Goal: Task Accomplishment & Management: Manage account settings

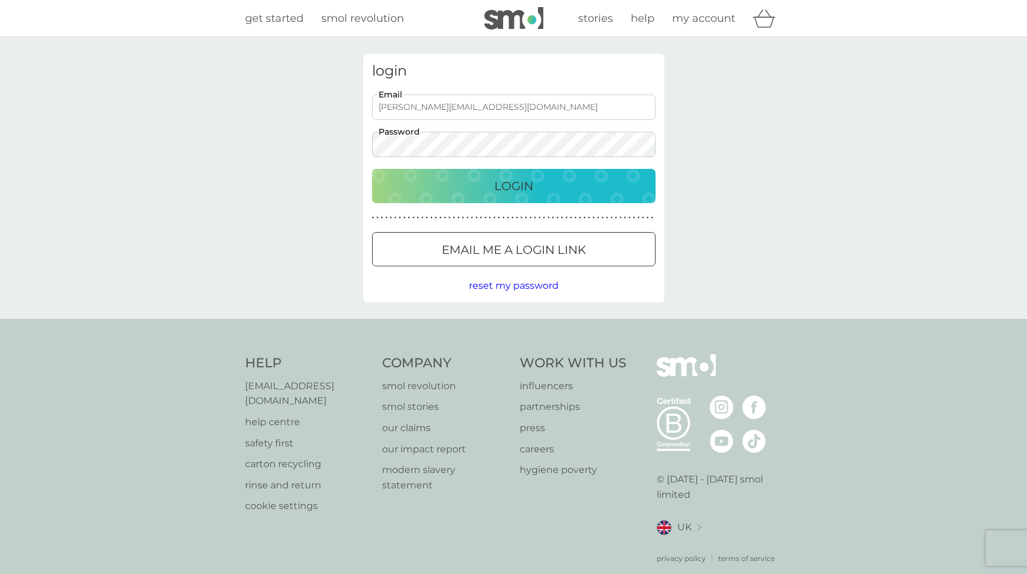
click at [519, 188] on p "Login" at bounding box center [513, 186] width 39 height 19
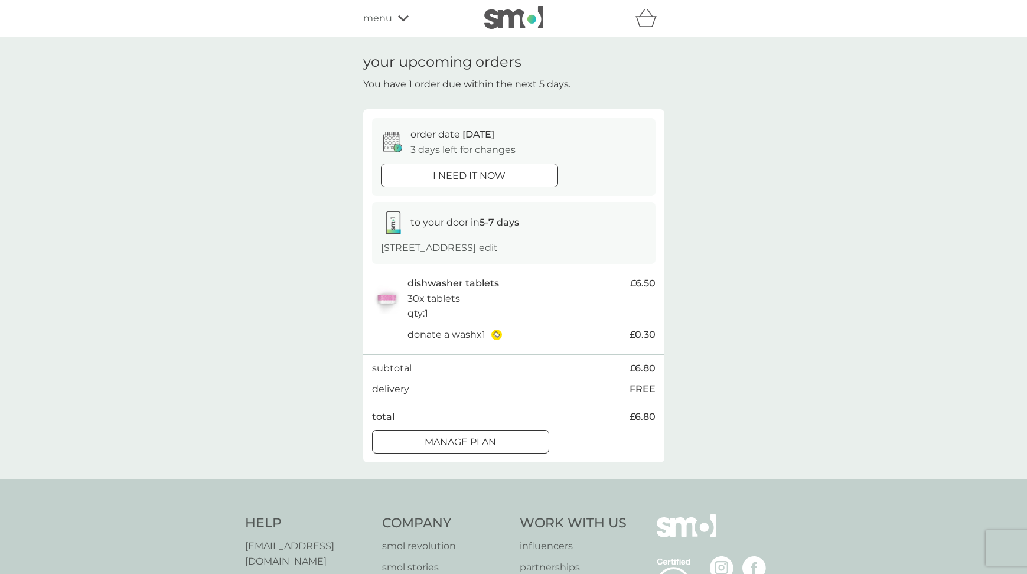
click at [498, 251] on span "edit" at bounding box center [488, 247] width 19 height 11
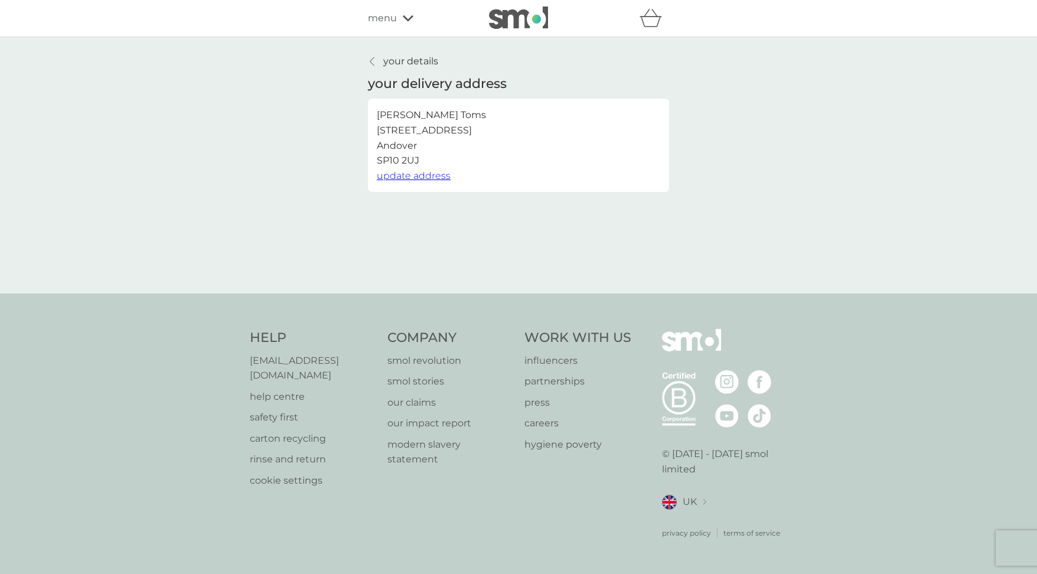
click at [398, 58] on p "your details" at bounding box center [410, 61] width 55 height 15
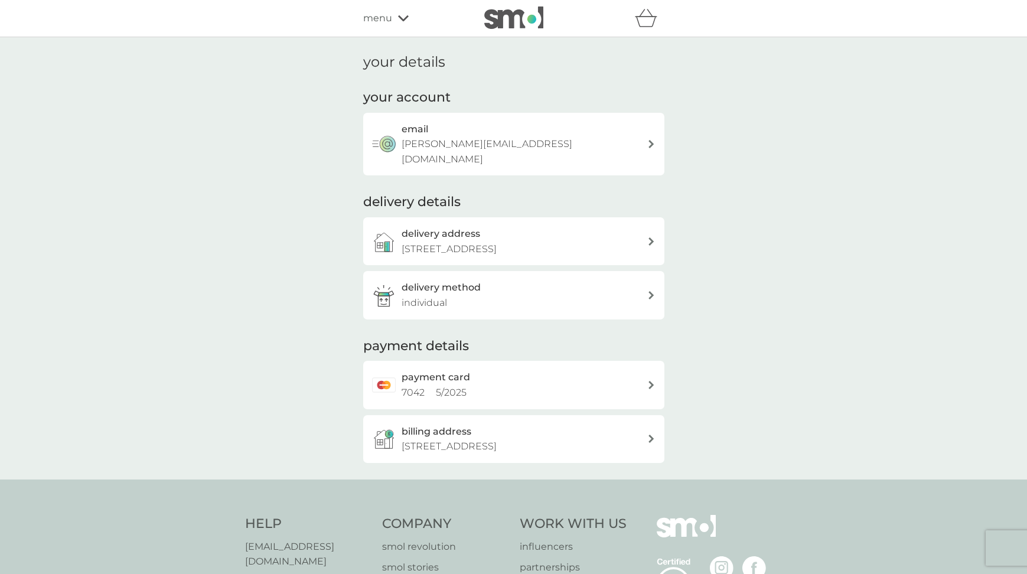
scroll to position [60, 0]
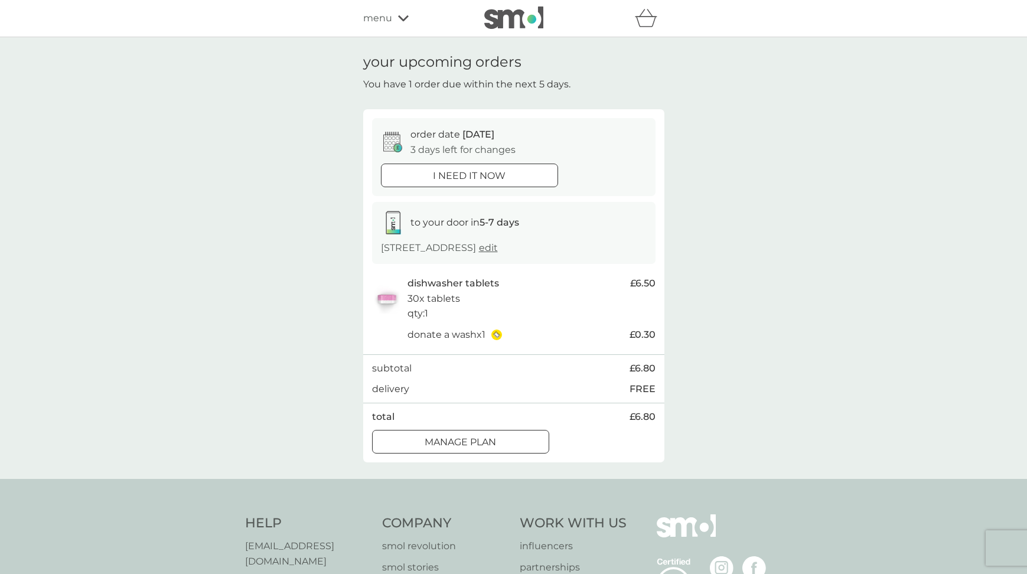
click at [441, 439] on div "Manage plan" at bounding box center [461, 442] width 176 height 15
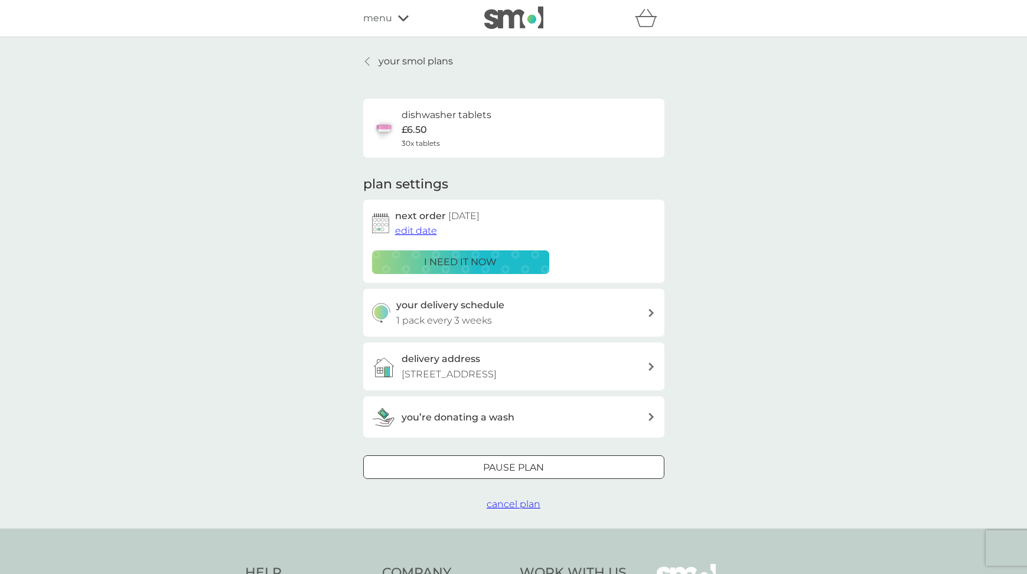
click at [416, 232] on span "edit date" at bounding box center [416, 230] width 42 height 11
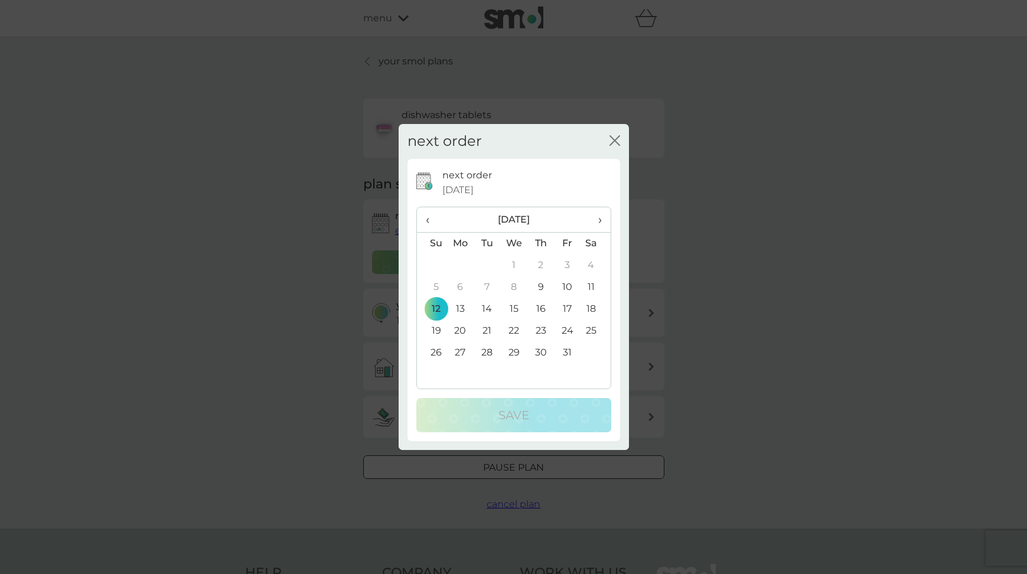
click at [599, 221] on span "›" at bounding box center [595, 219] width 12 height 25
click at [461, 288] on td "3" at bounding box center [460, 287] width 27 height 22
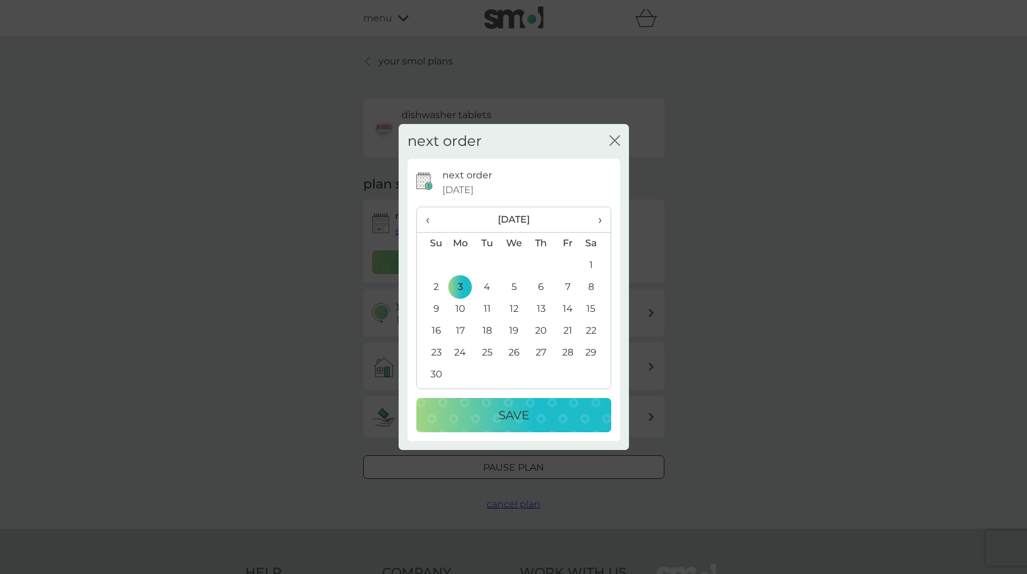
click at [510, 413] on p "Save" at bounding box center [514, 415] width 31 height 19
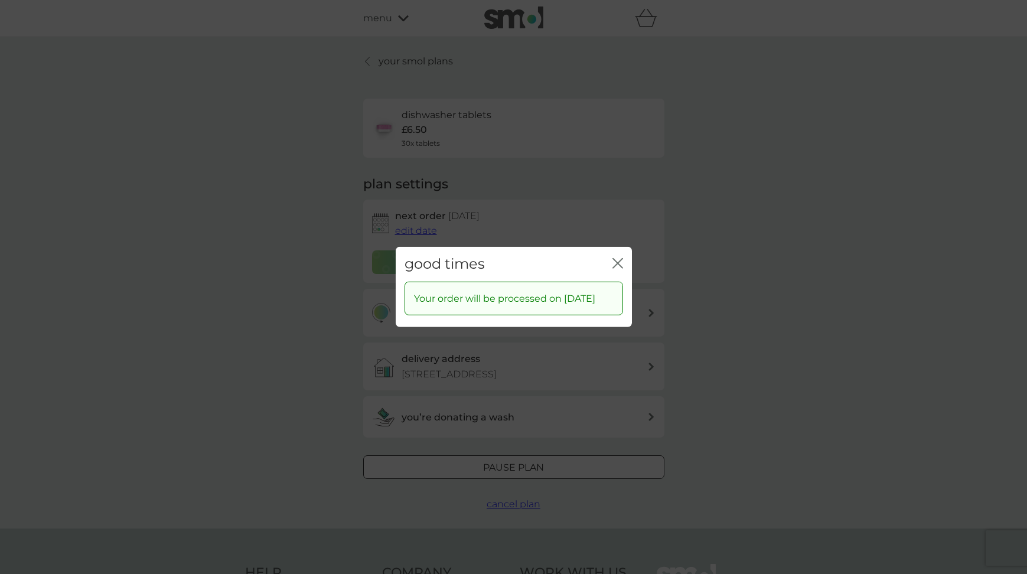
click at [617, 259] on icon "close" at bounding box center [615, 263] width 5 height 9
